Goal: Find contact information: Find contact information

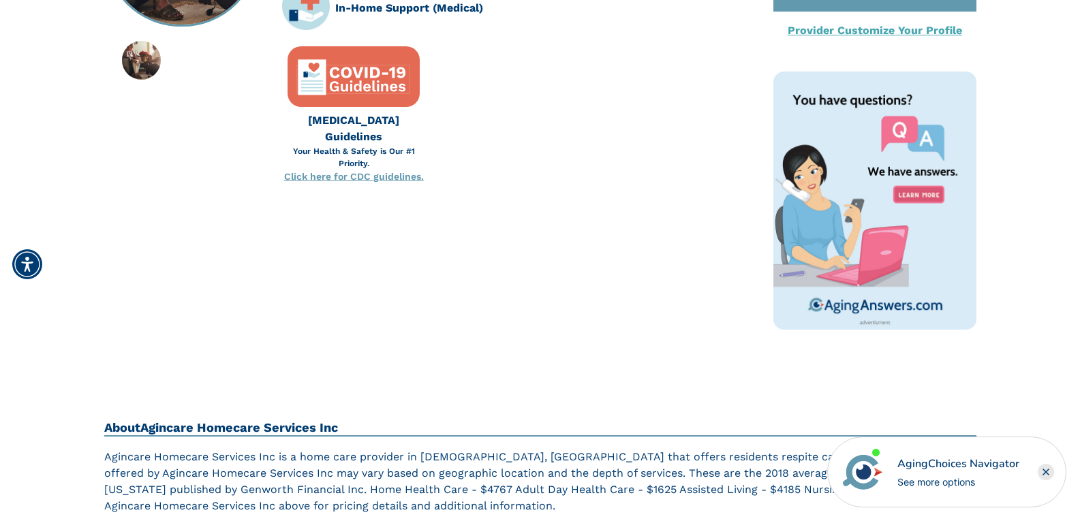
scroll to position [136, 0]
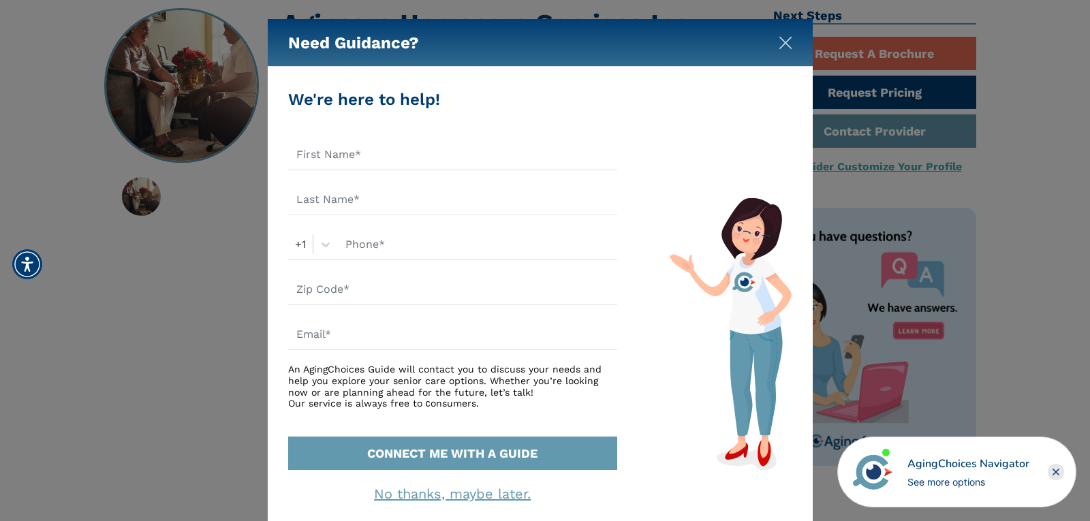
click at [779, 37] on img "Close" at bounding box center [786, 43] width 14 height 14
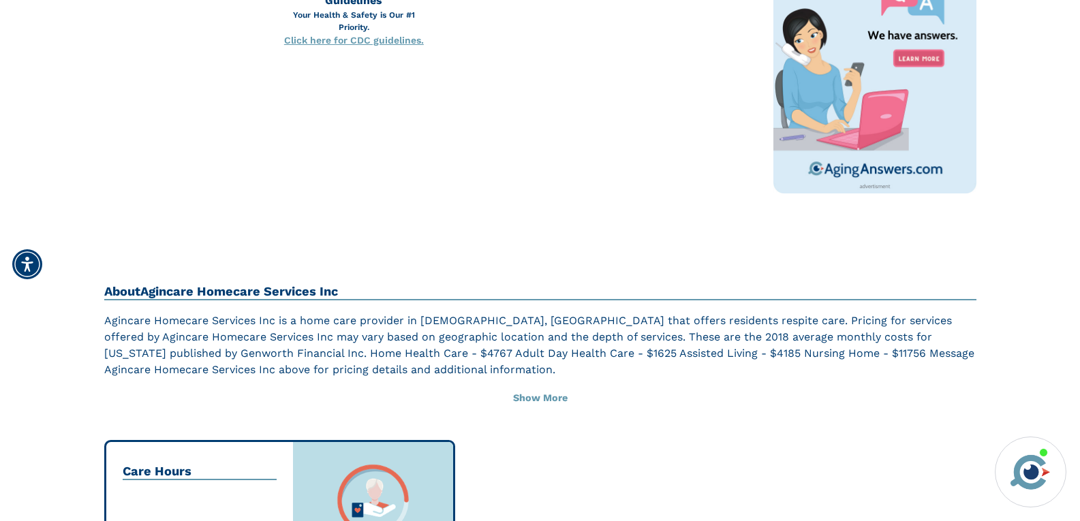
scroll to position [341, 0]
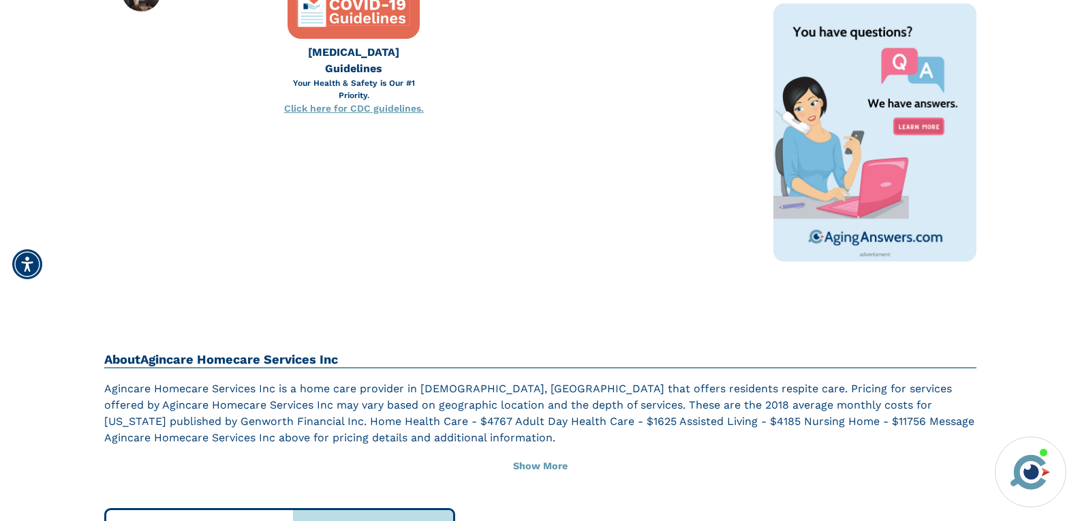
click at [817, 129] on img at bounding box center [874, 132] width 203 height 258
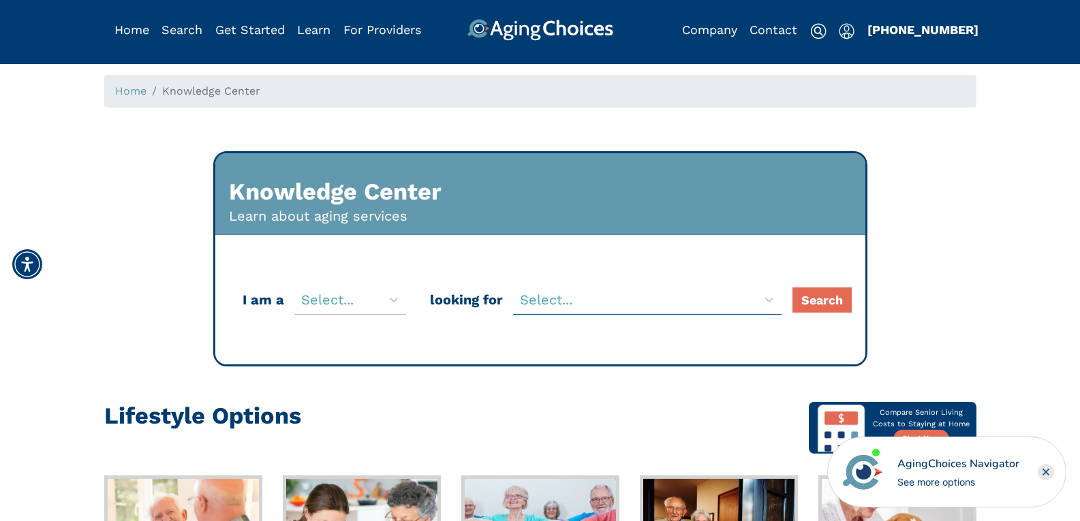
click at [320, 299] on div at bounding box center [338, 299] width 74 height 23
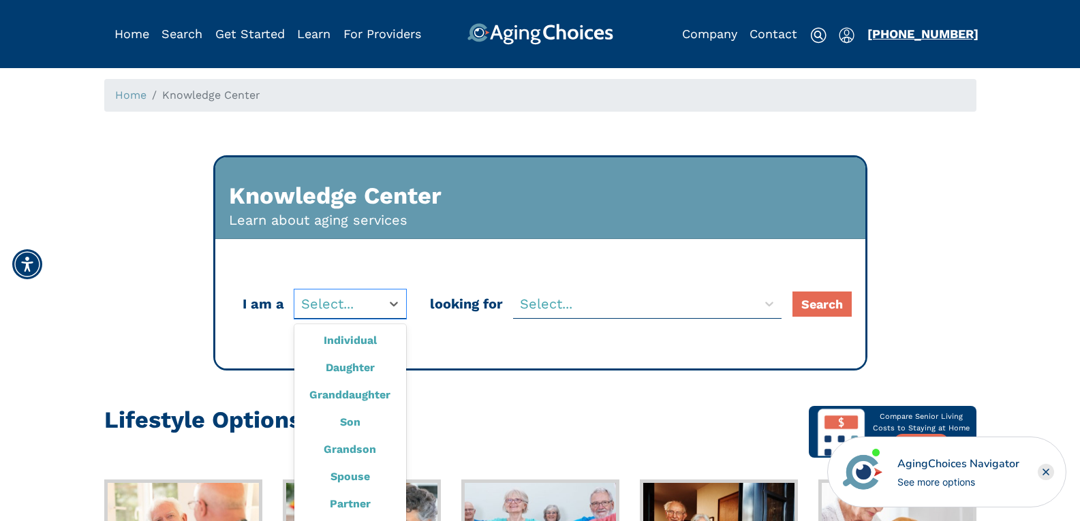
click at [900, 38] on link "[PHONE_NUMBER]" at bounding box center [922, 34] width 111 height 14
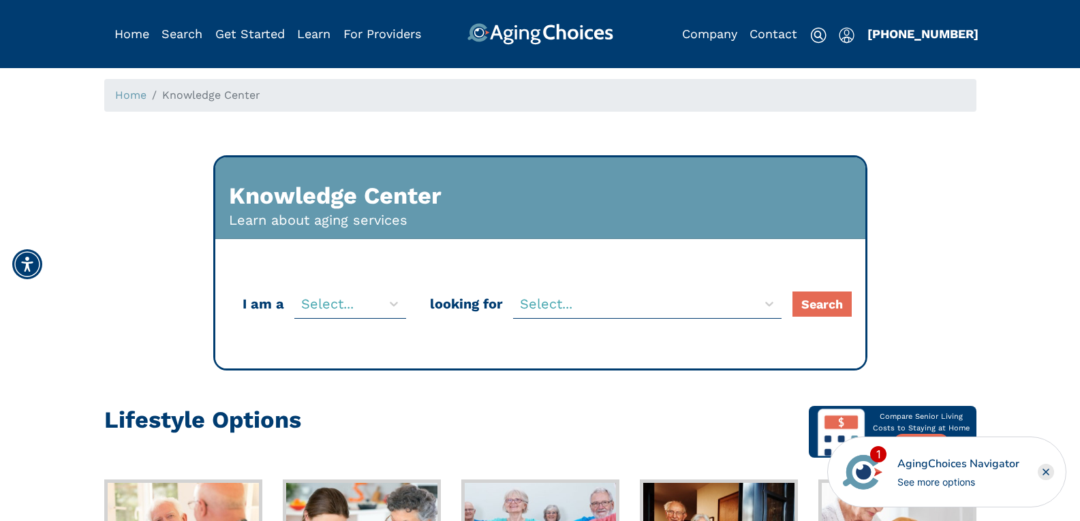
drag, startPoint x: 811, startPoint y: 88, endPoint x: 834, endPoint y: 93, distance: 23.1
click at [818, 89] on ol "Home Knowledge Center" at bounding box center [540, 95] width 872 height 33
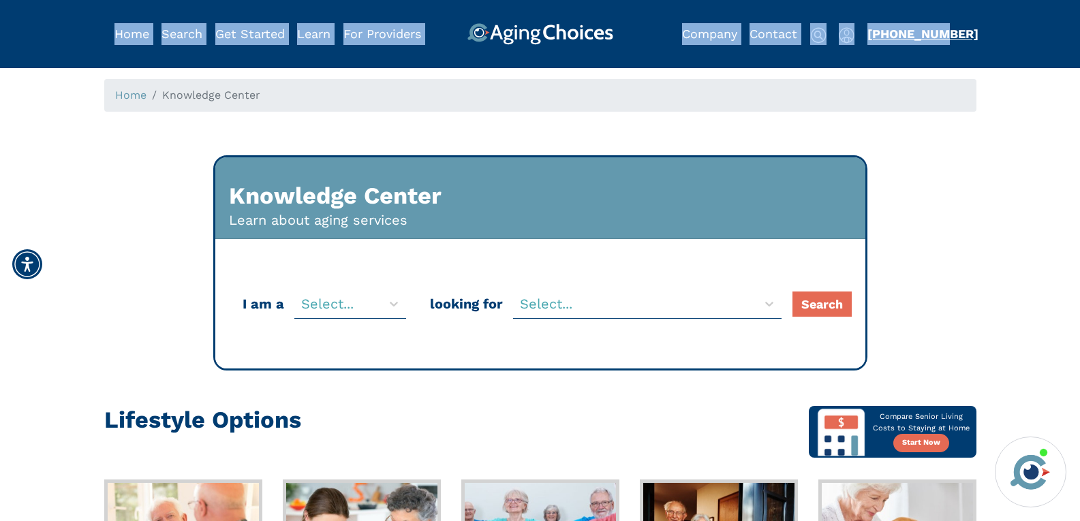
drag, startPoint x: 990, startPoint y: 29, endPoint x: 933, endPoint y: 35, distance: 57.5
click at [932, 33] on div "Home Search Browse Get Started Learn For Providers Company Contact Sign In Sign…" at bounding box center [540, 22] width 1080 height 45
